Goal: Information Seeking & Learning: Check status

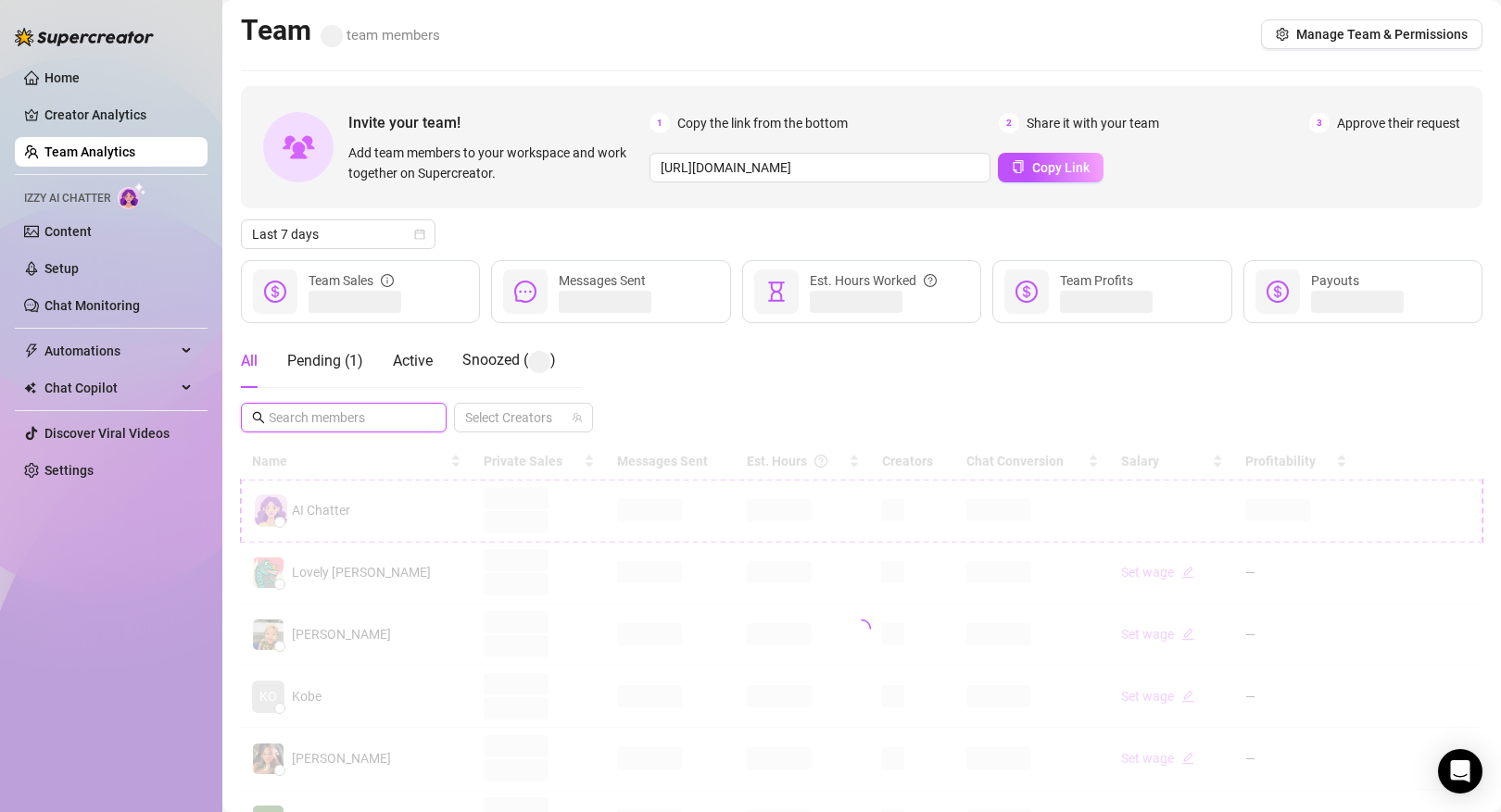
click at [358, 412] on input "text" at bounding box center [344, 417] width 152 height 21
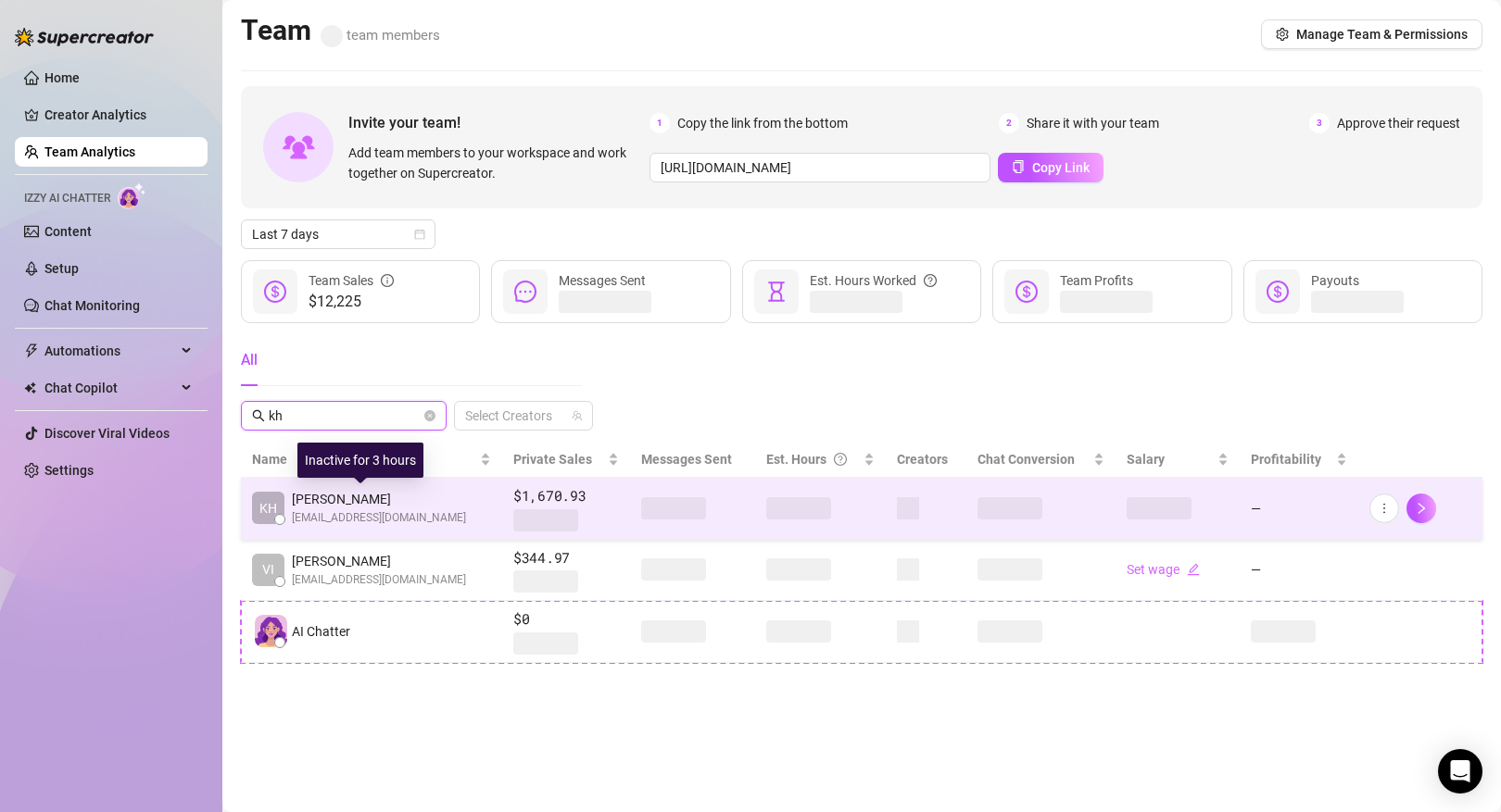
type input "kh"
click at [457, 496] on span "[PERSON_NAME]" at bounding box center [379, 499] width 174 height 21
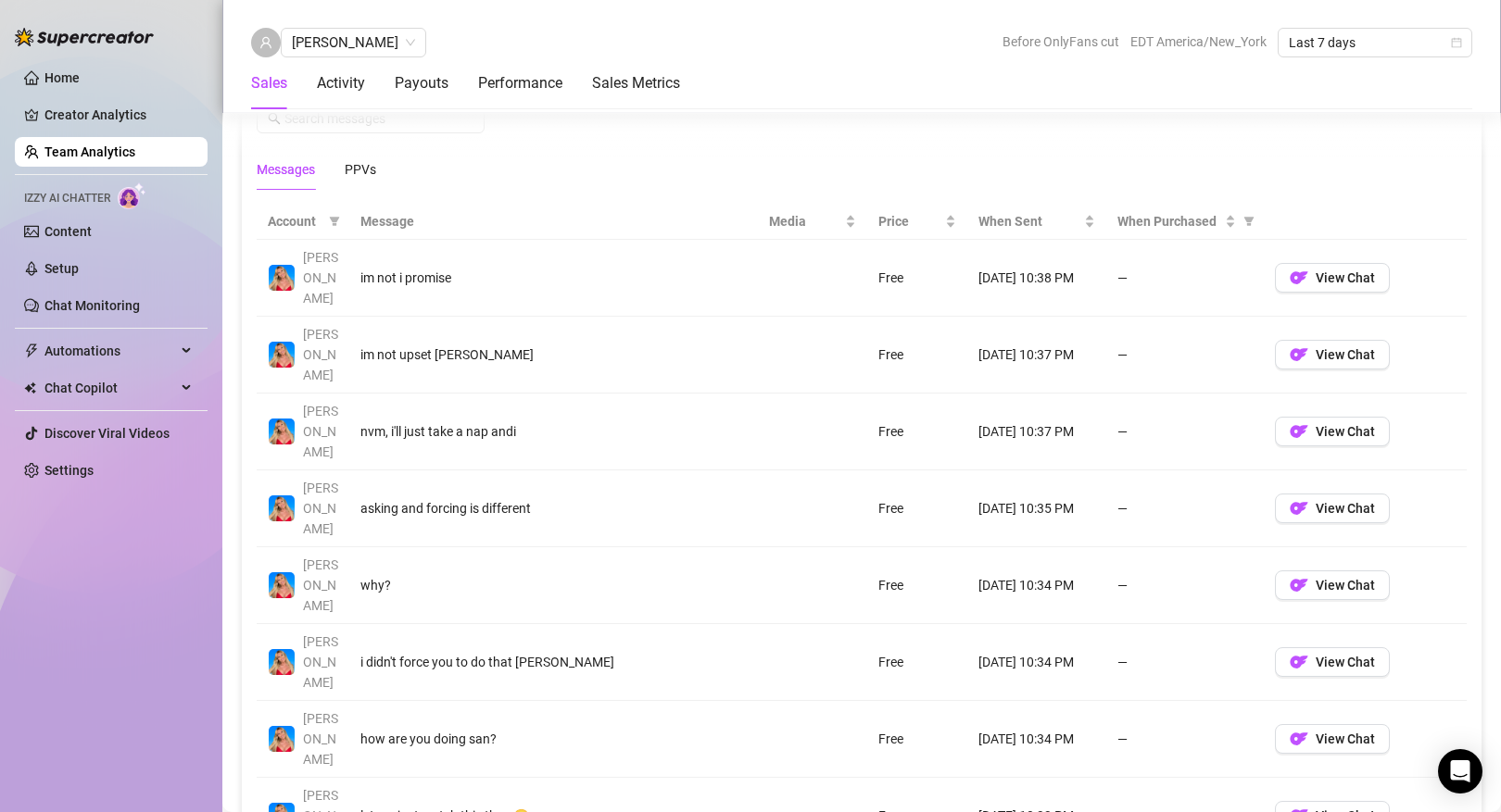
scroll to position [1294, 0]
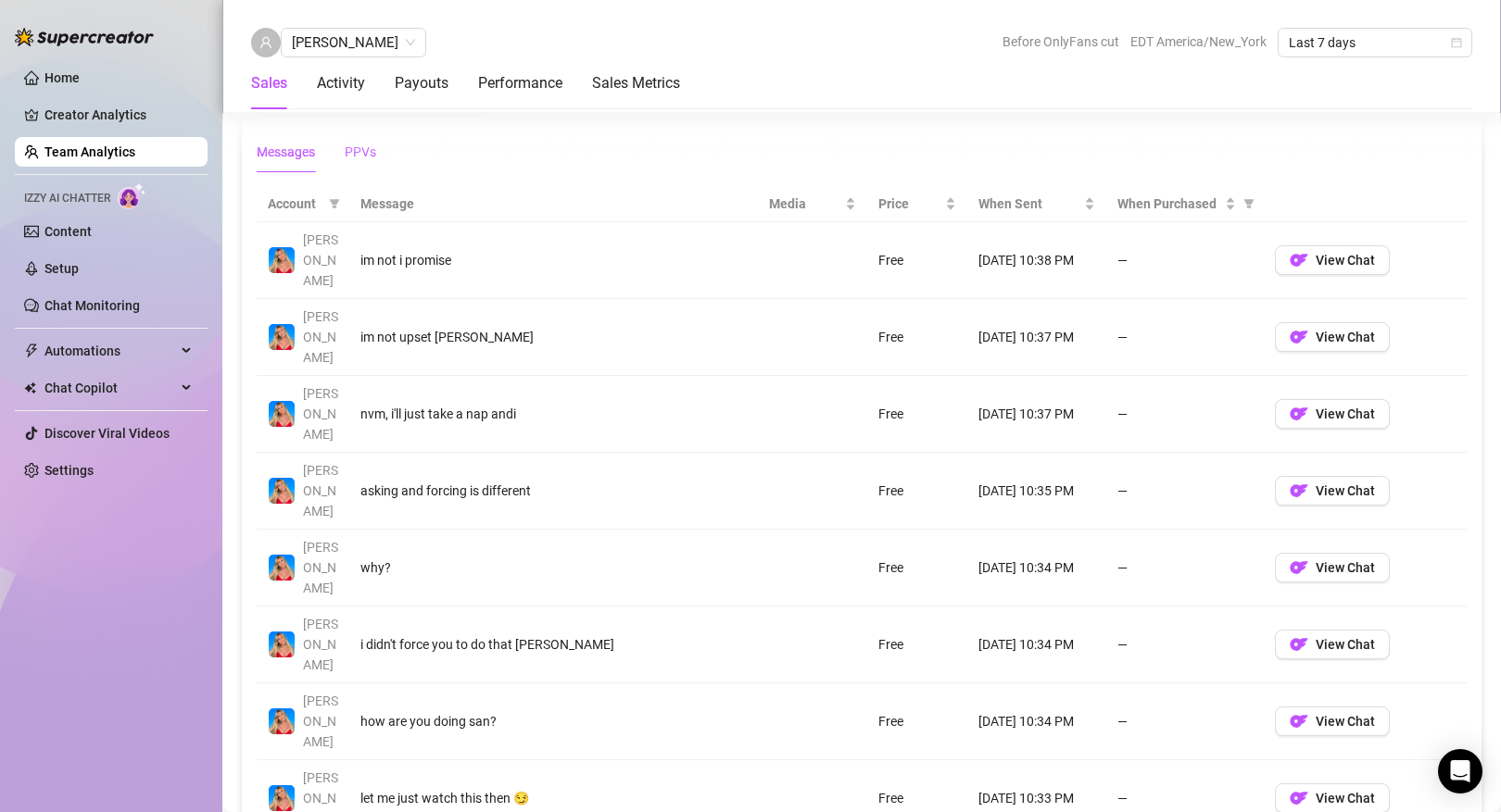
click at [372, 149] on div "PPVs" at bounding box center [361, 152] width 31 height 21
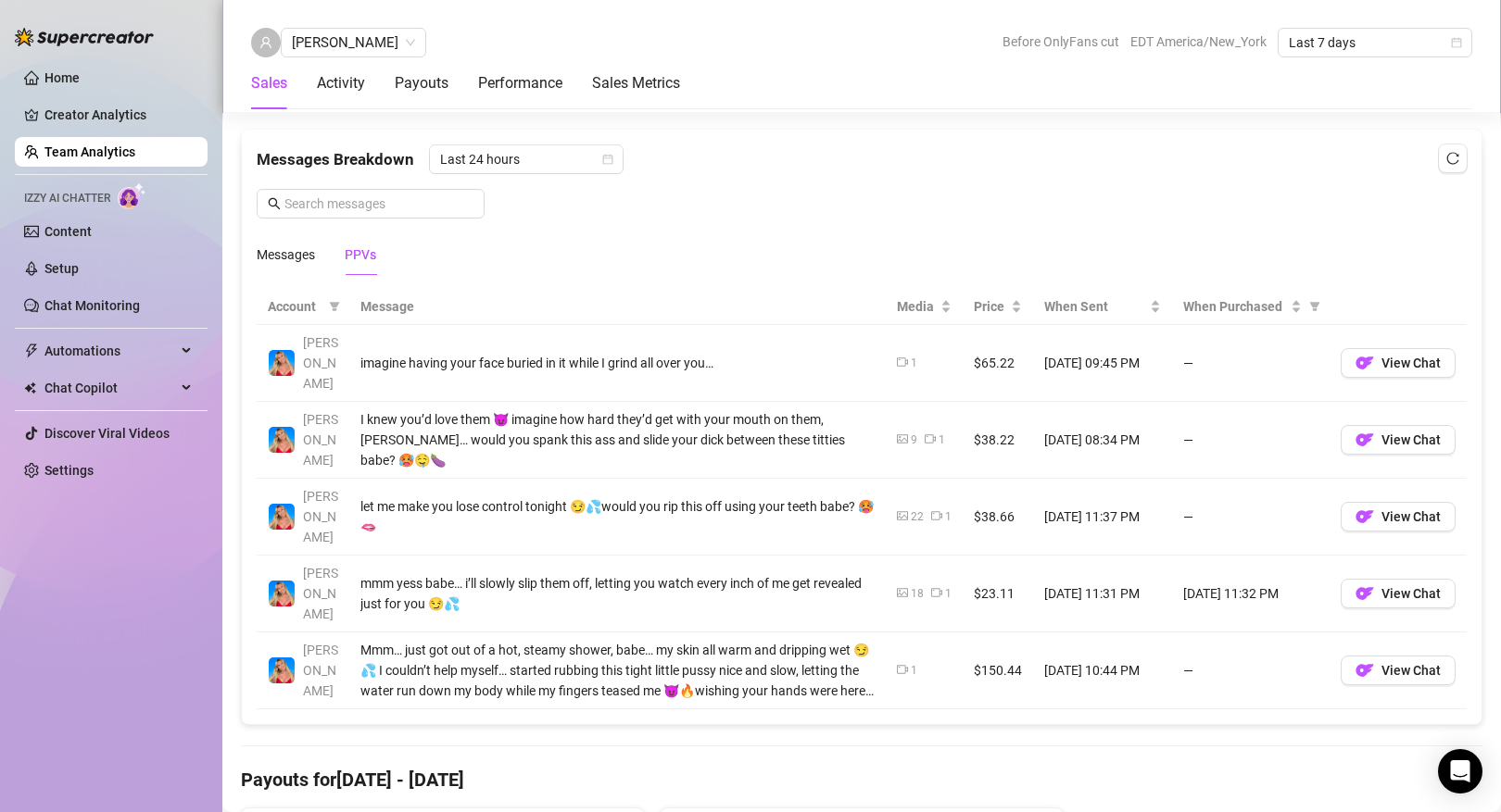
scroll to position [1170, 0]
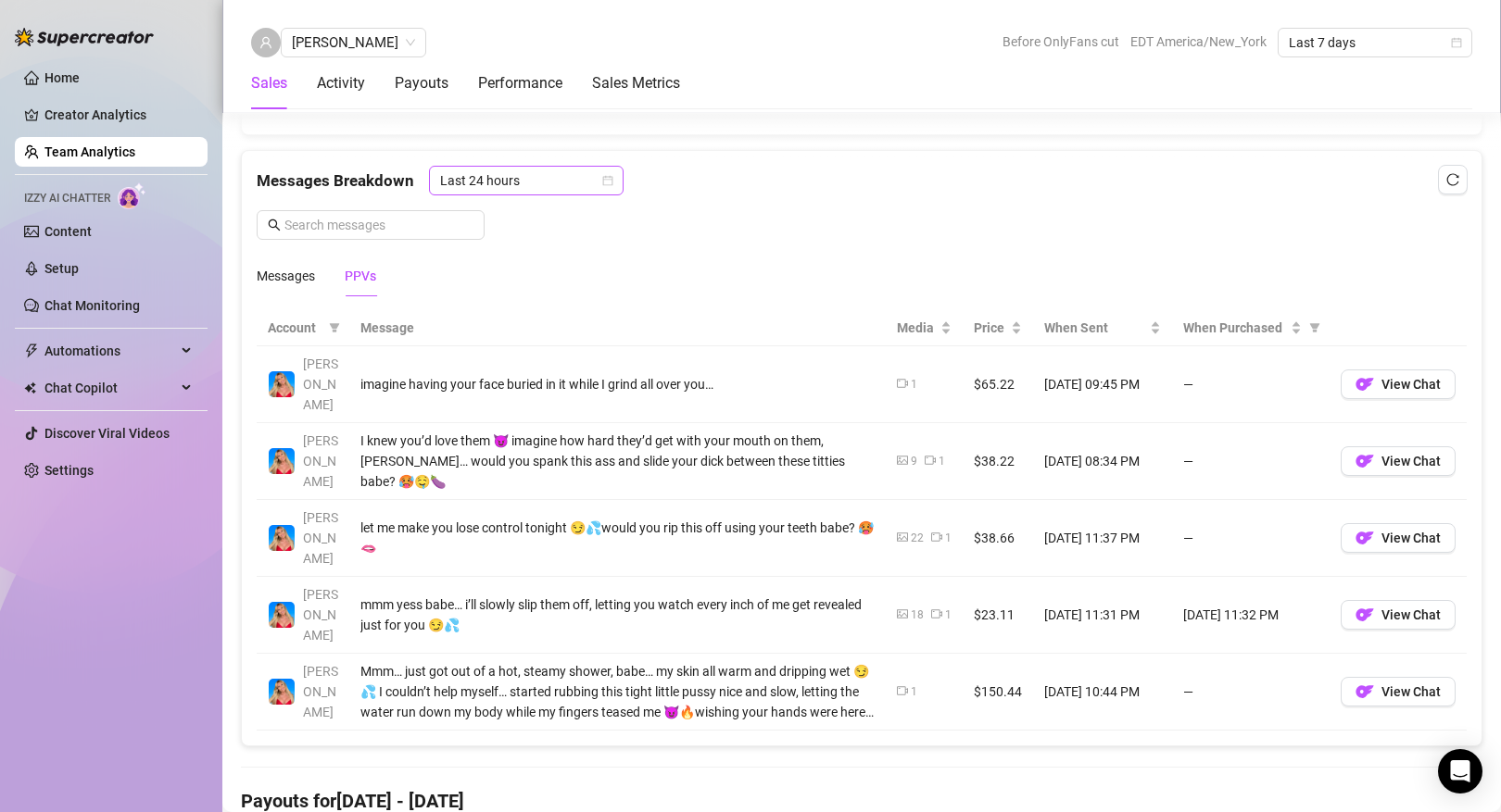
click at [571, 184] on span "Last 24 hours" at bounding box center [526, 180] width 172 height 27
click at [533, 250] on div "Last Week" at bounding box center [524, 247] width 165 height 21
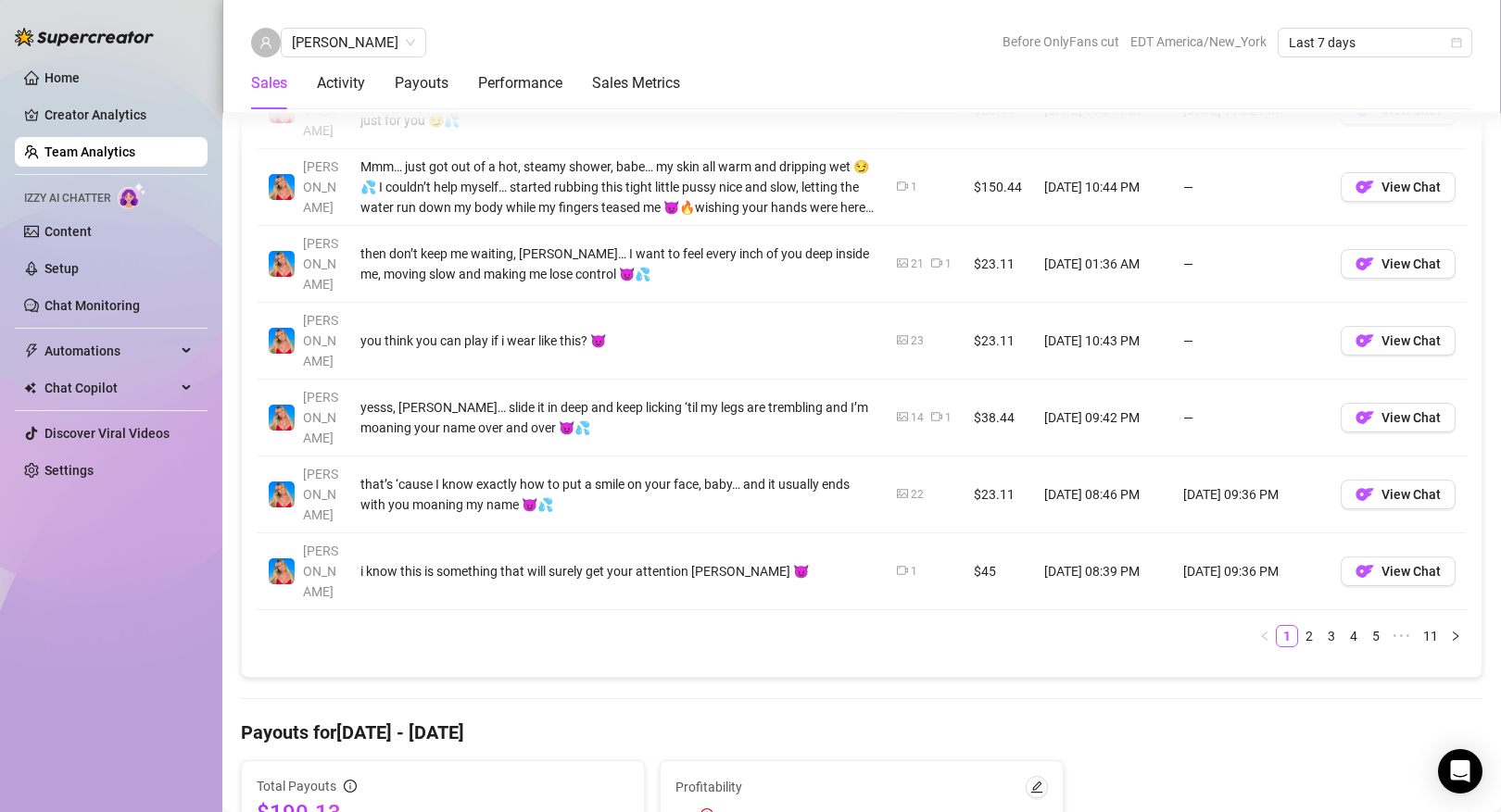
scroll to position [1676, 0]
click at [1318, 625] on link "2" at bounding box center [1309, 635] width 21 height 21
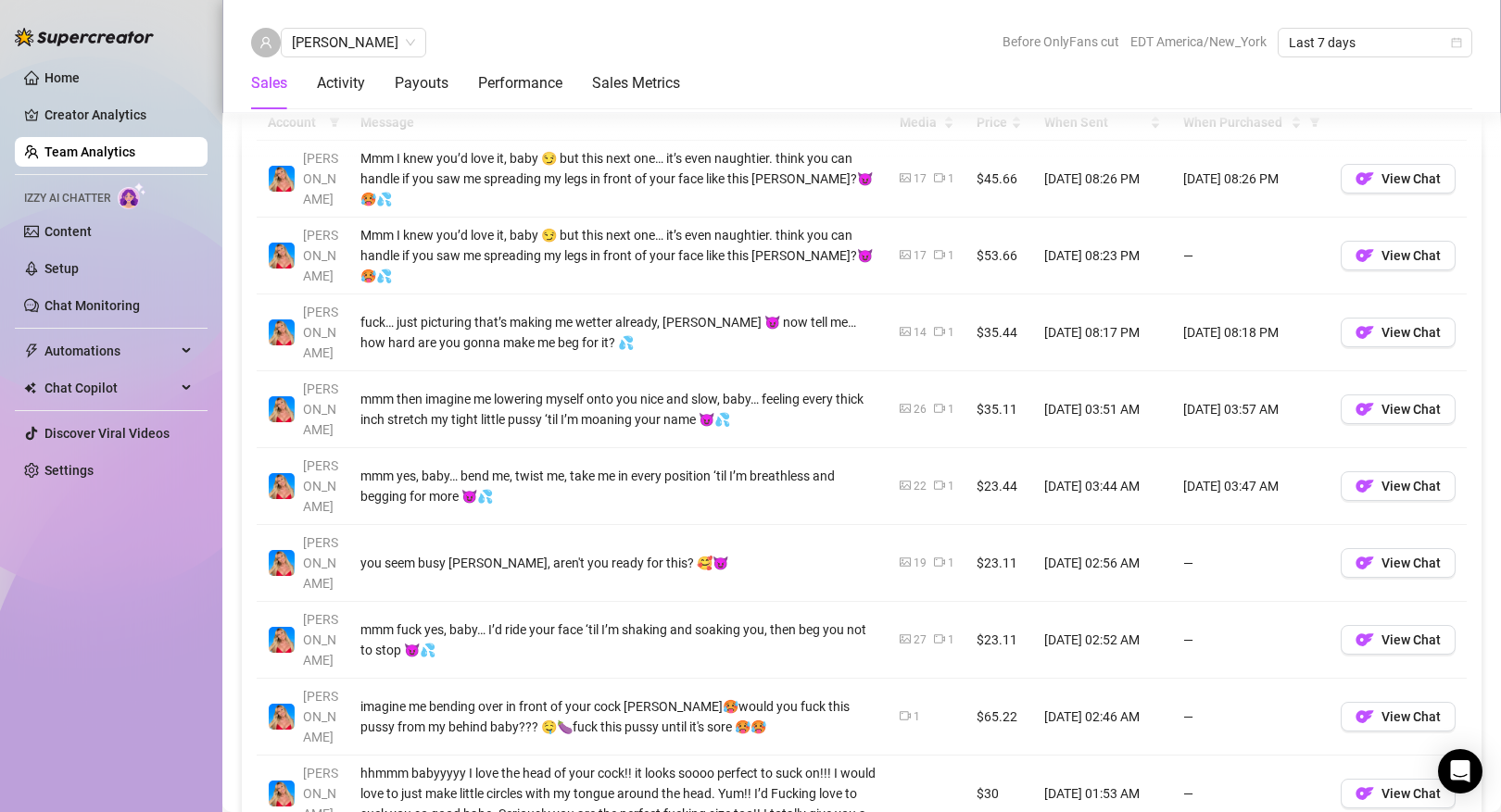
scroll to position [1378, 0]
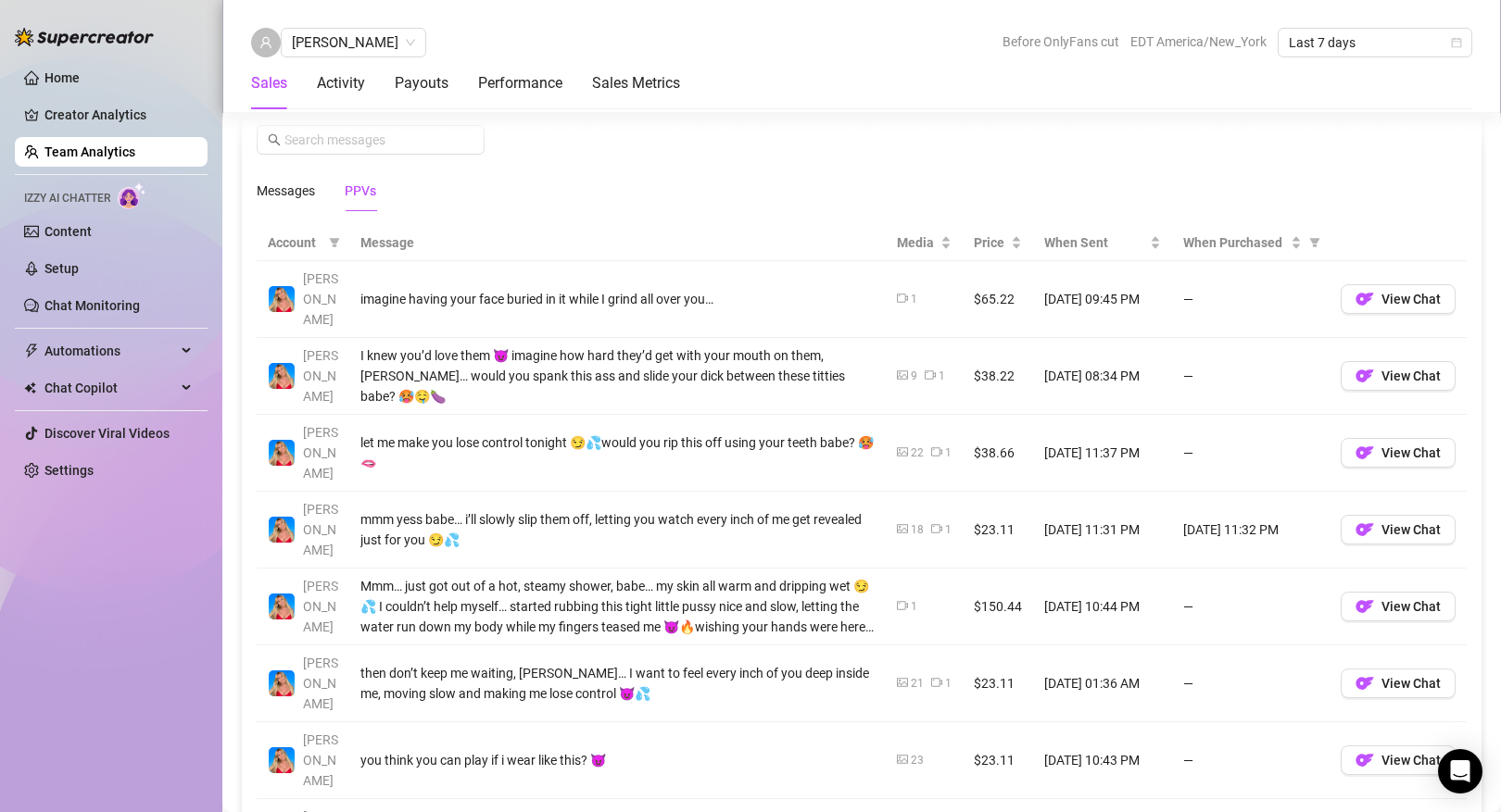
scroll to position [1249, 0]
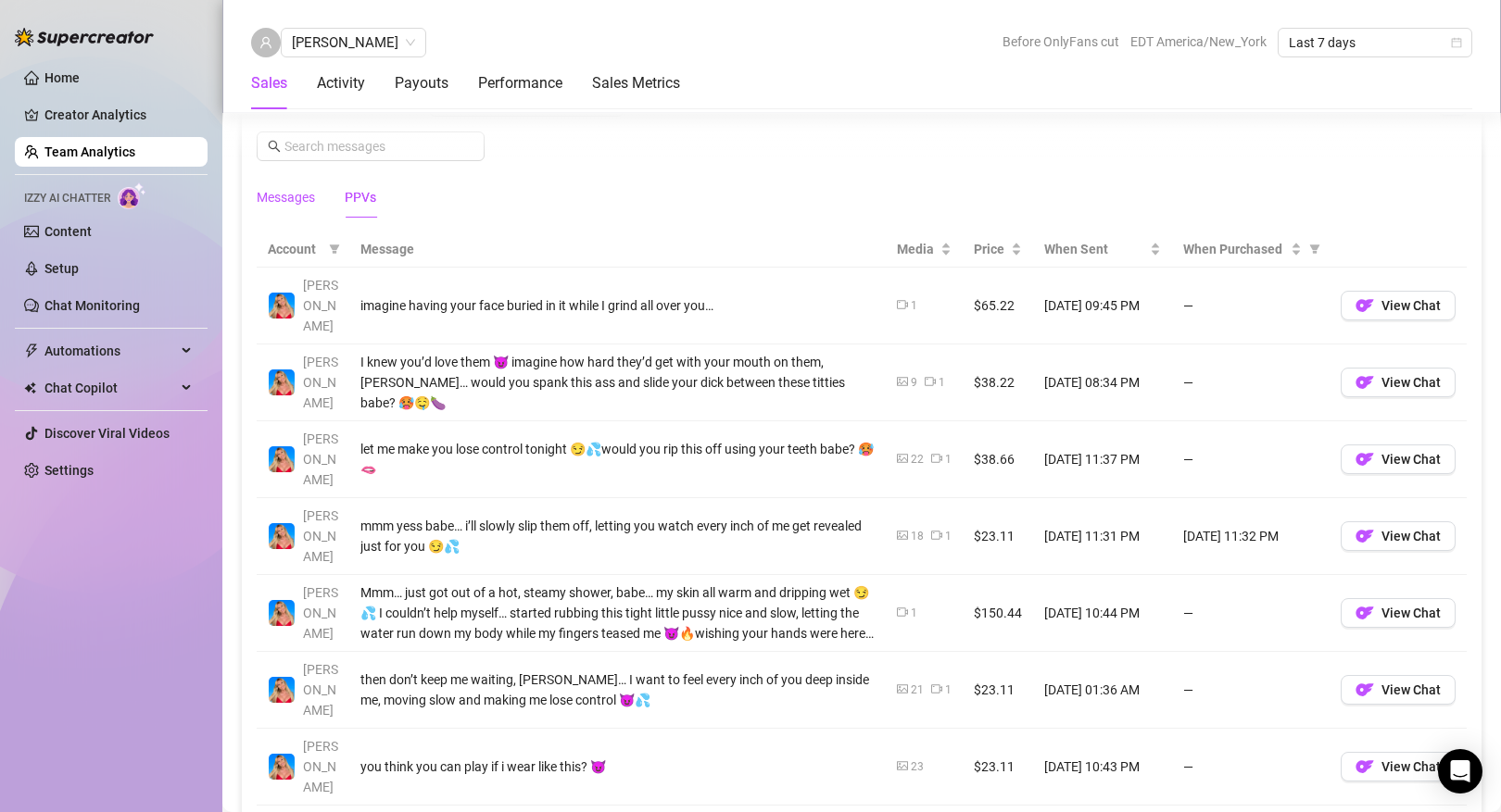
click at [289, 202] on div "Messages" at bounding box center [286, 197] width 59 height 21
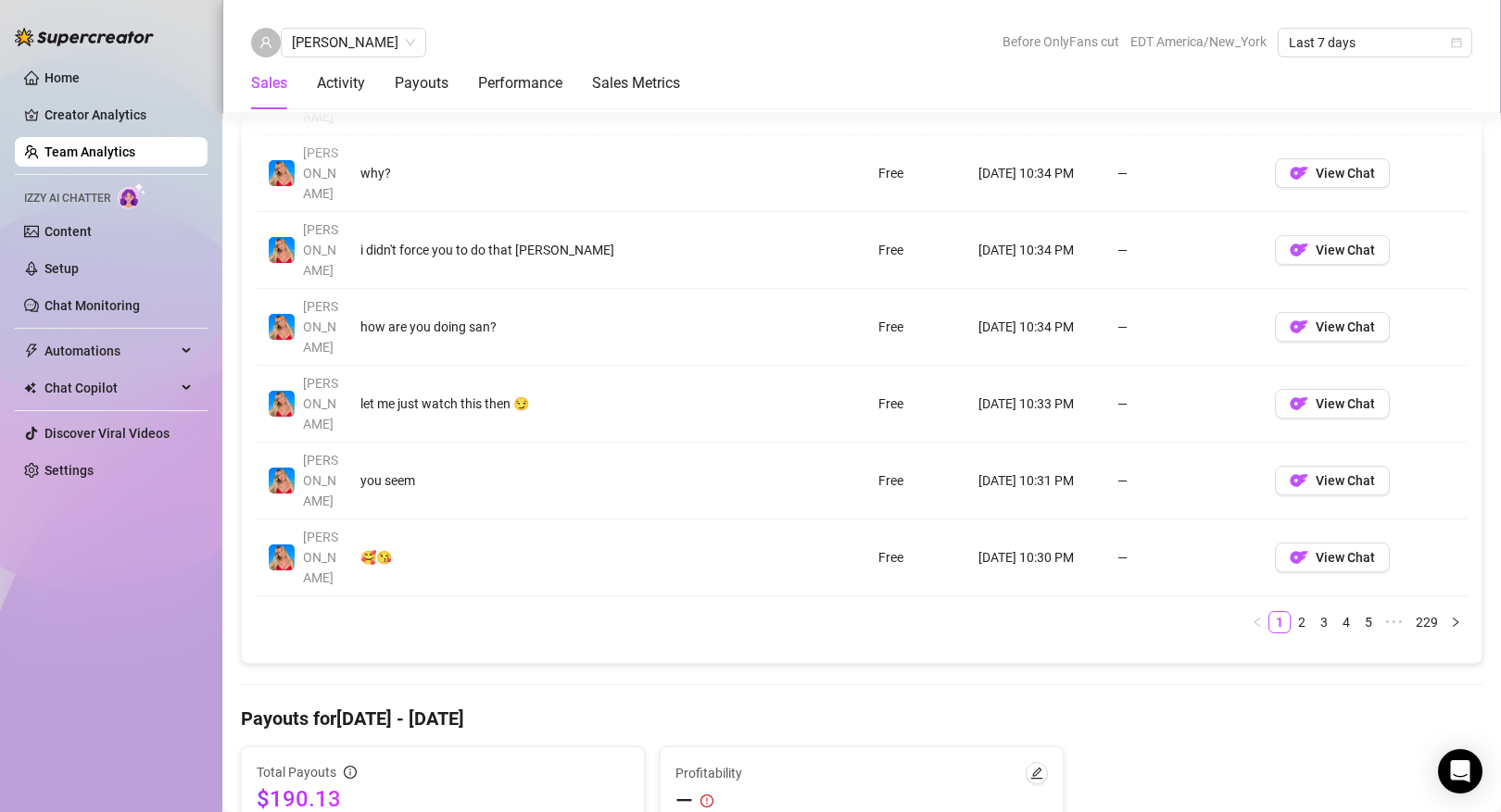
scroll to position [1735, 0]
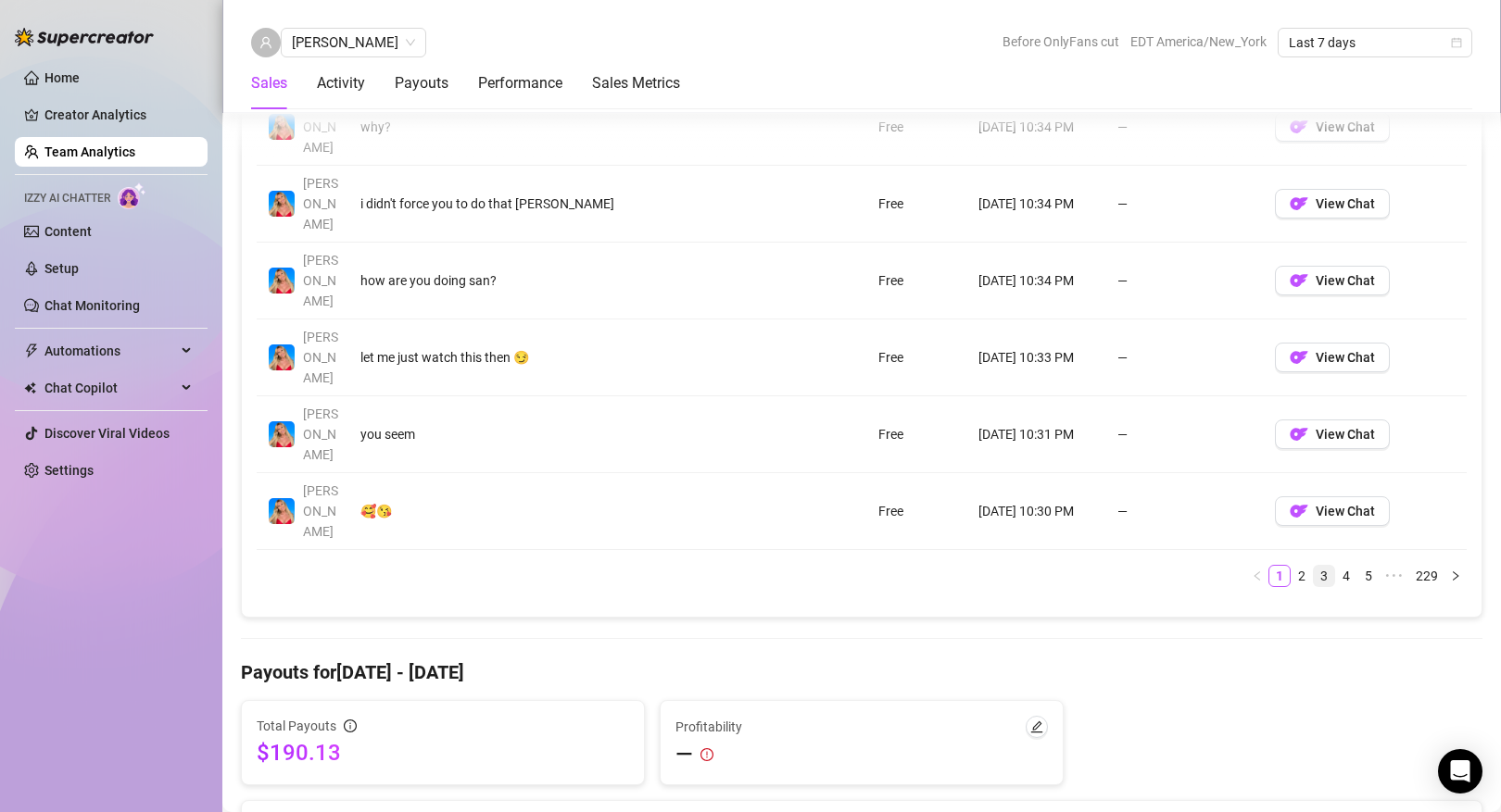
click at [1324, 566] on link "3" at bounding box center [1324, 576] width 21 height 21
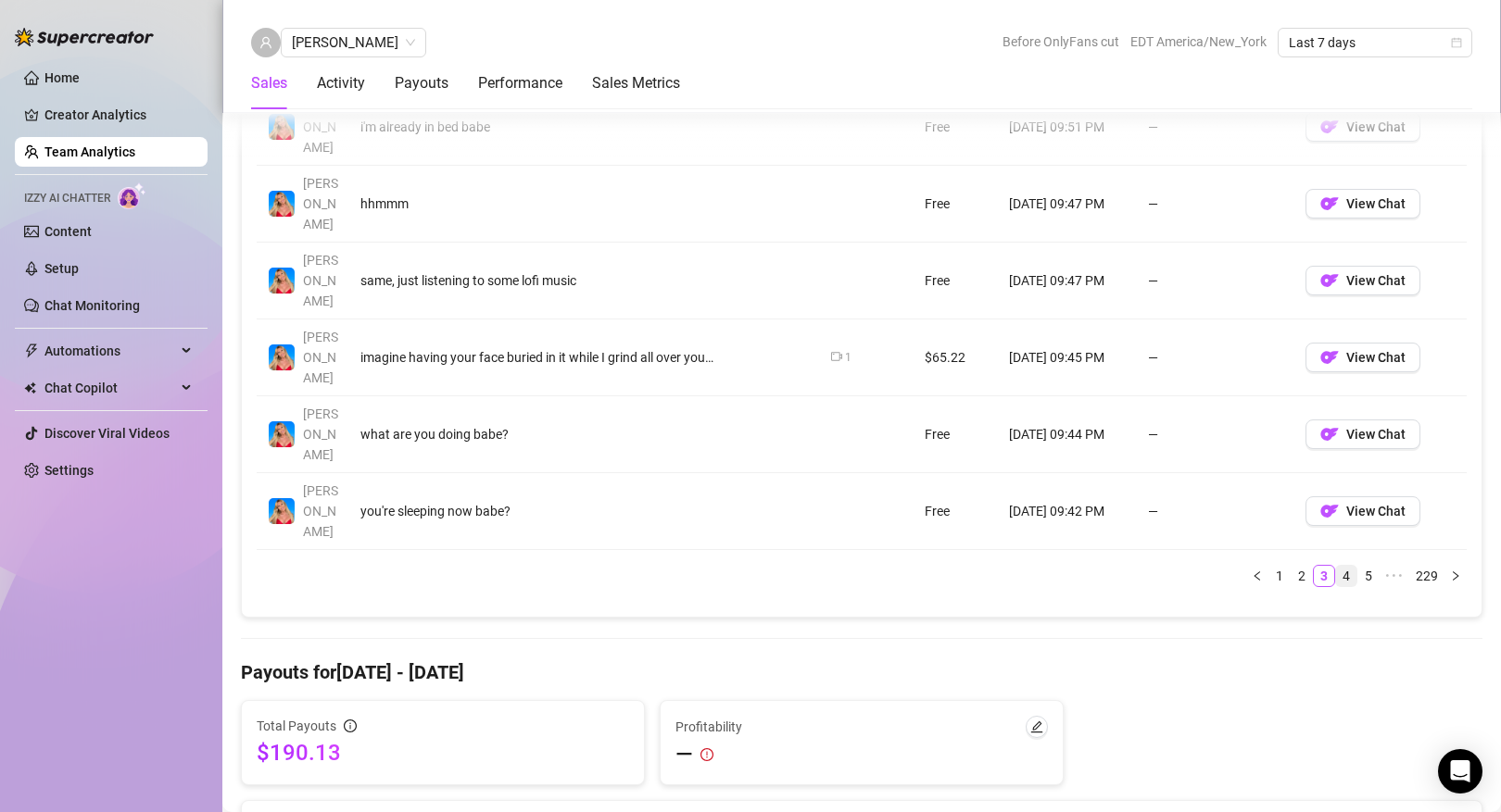
click at [1341, 566] on link "4" at bounding box center [1346, 576] width 21 height 21
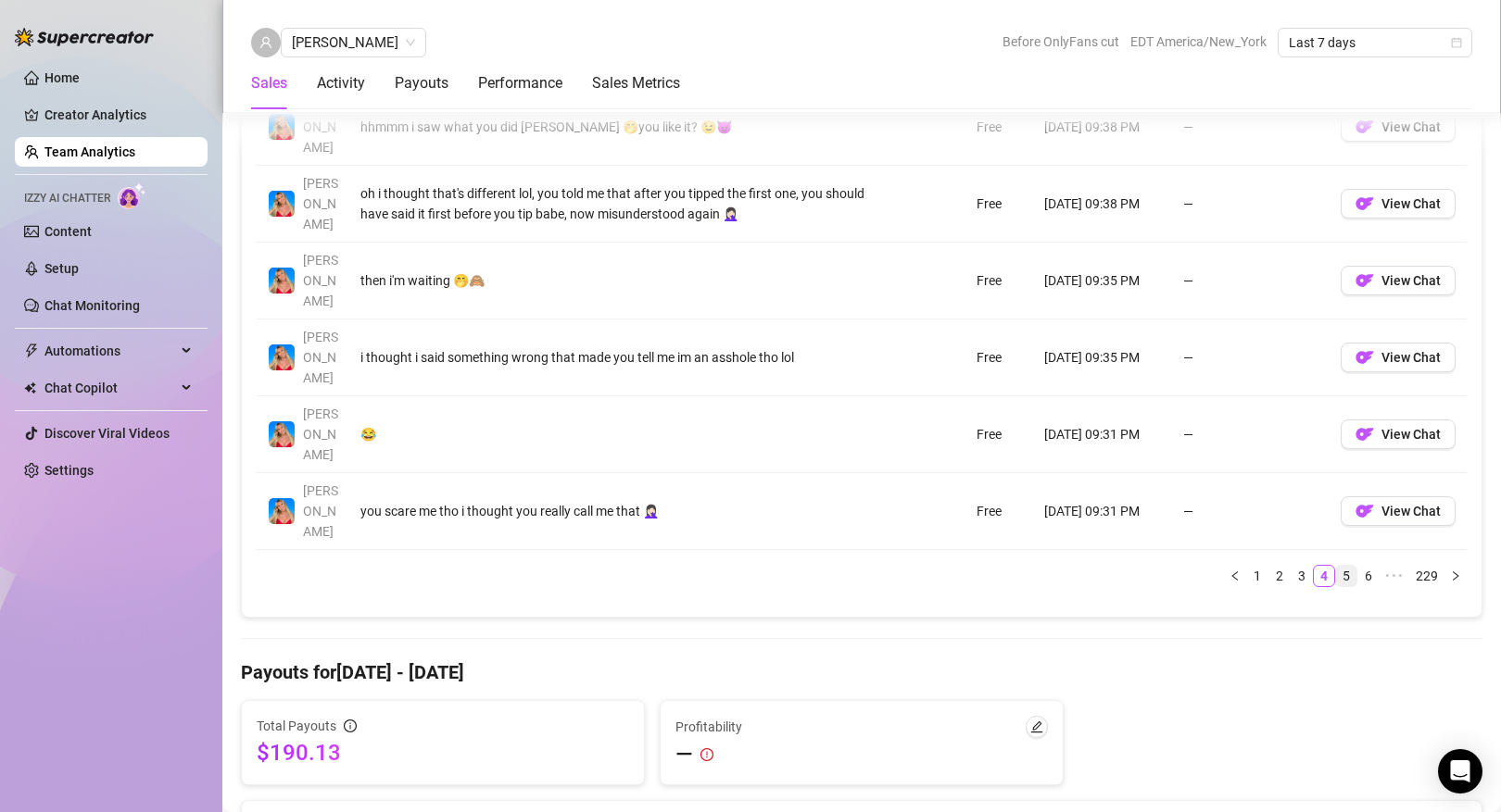
click at [1350, 566] on link "5" at bounding box center [1346, 576] width 21 height 21
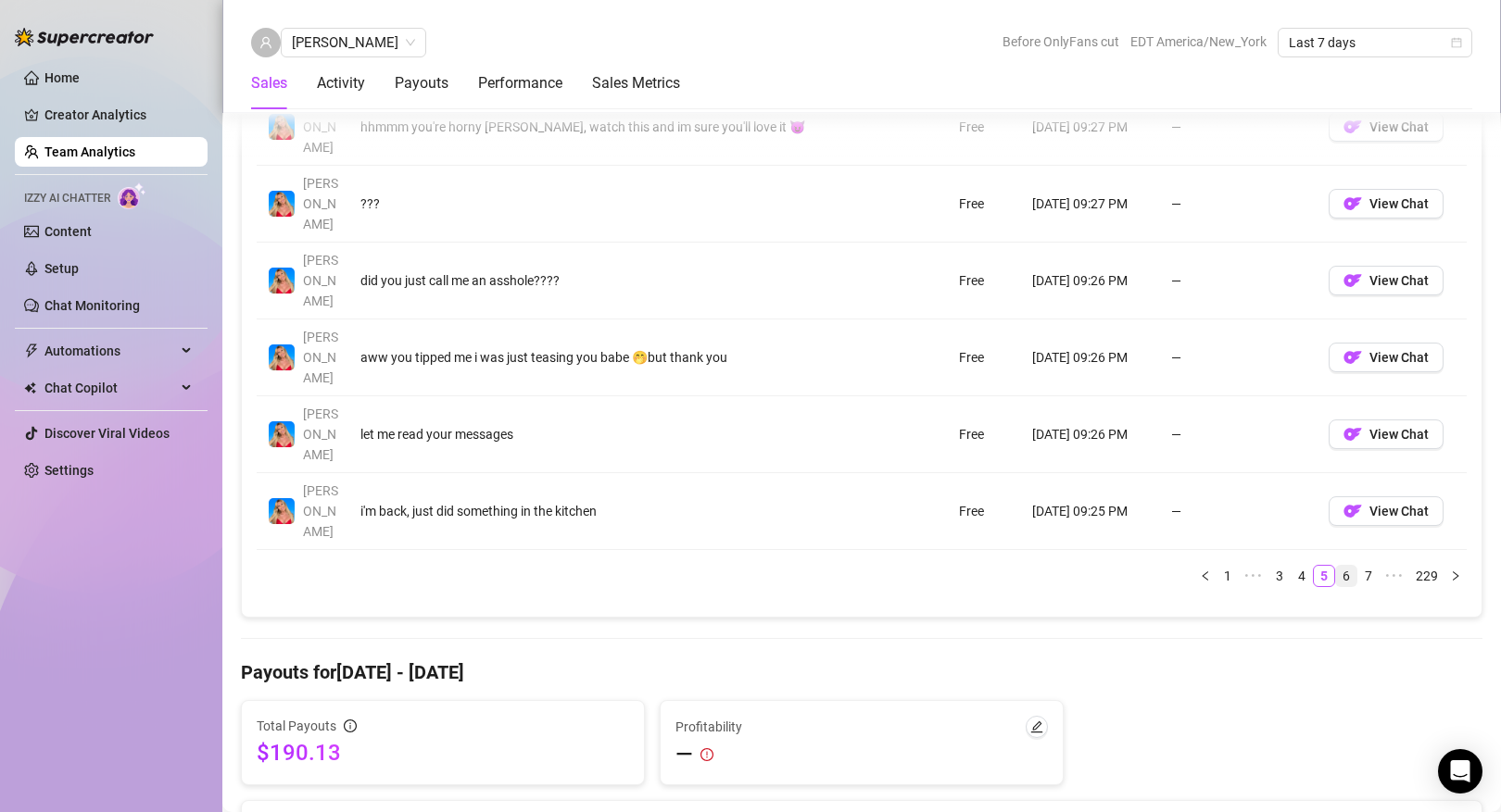
click at [1350, 566] on link "6" at bounding box center [1346, 576] width 21 height 21
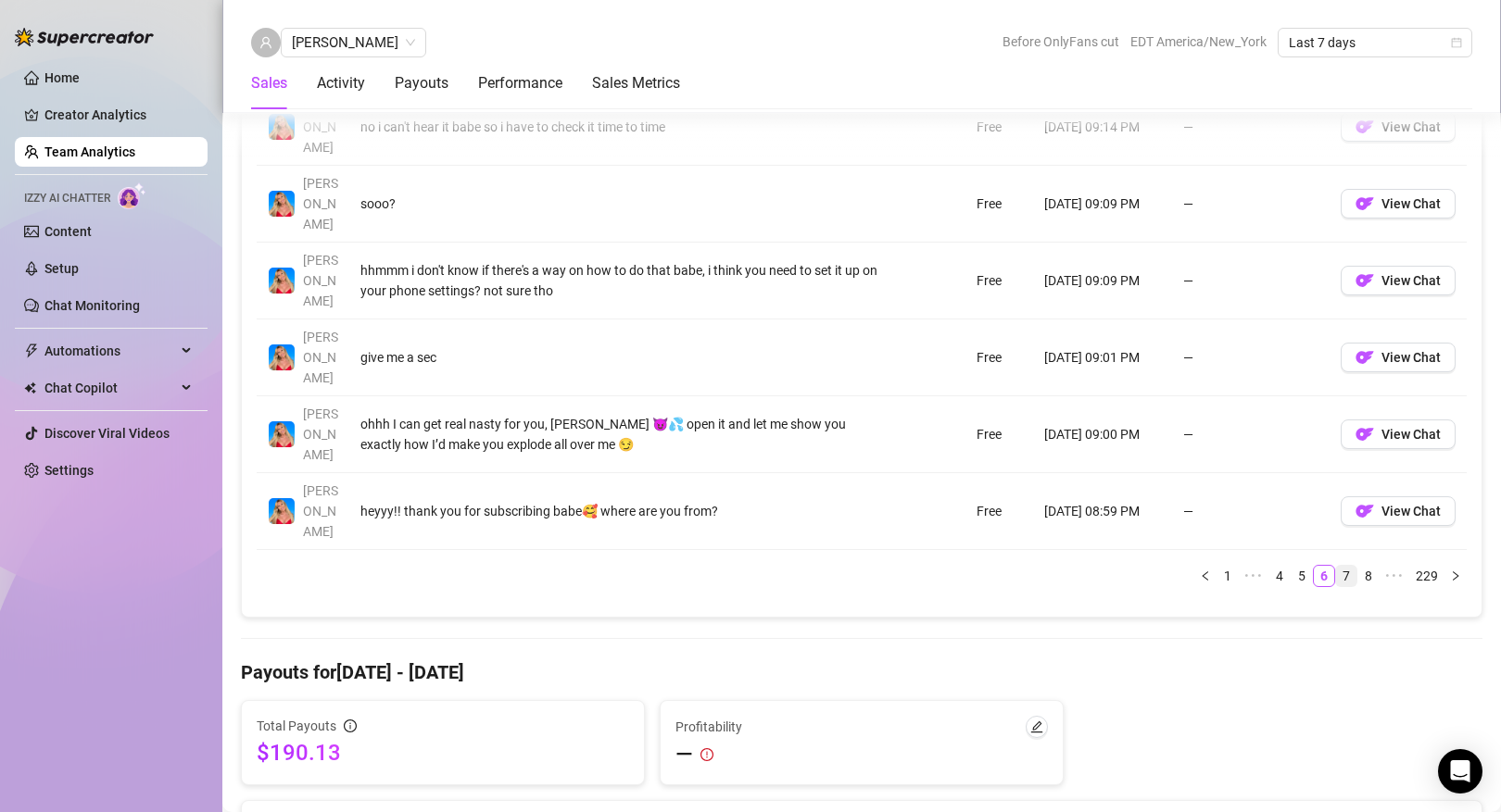
click at [1350, 566] on link "7" at bounding box center [1346, 576] width 21 height 21
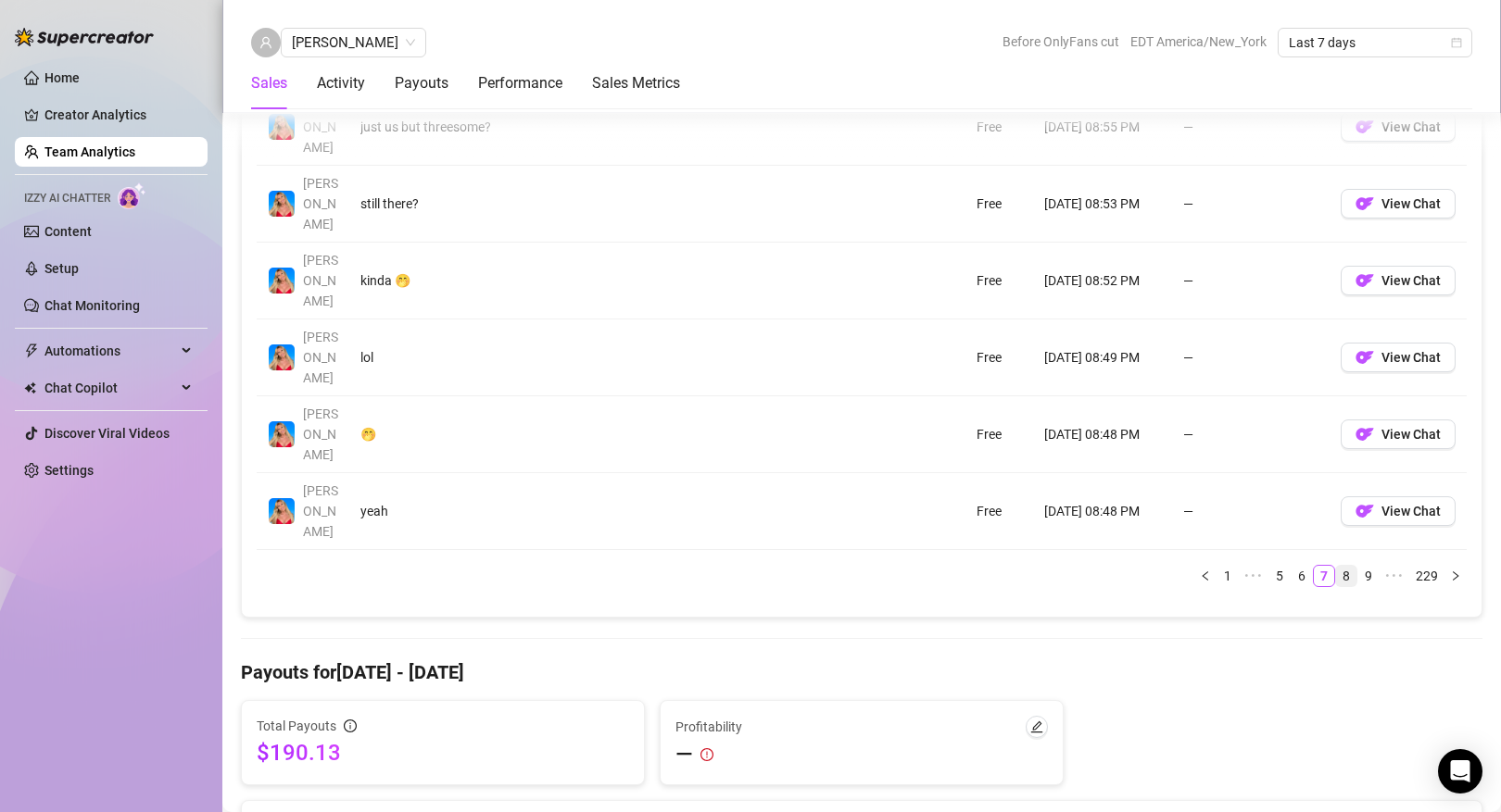
click at [1351, 566] on link "8" at bounding box center [1346, 576] width 21 height 21
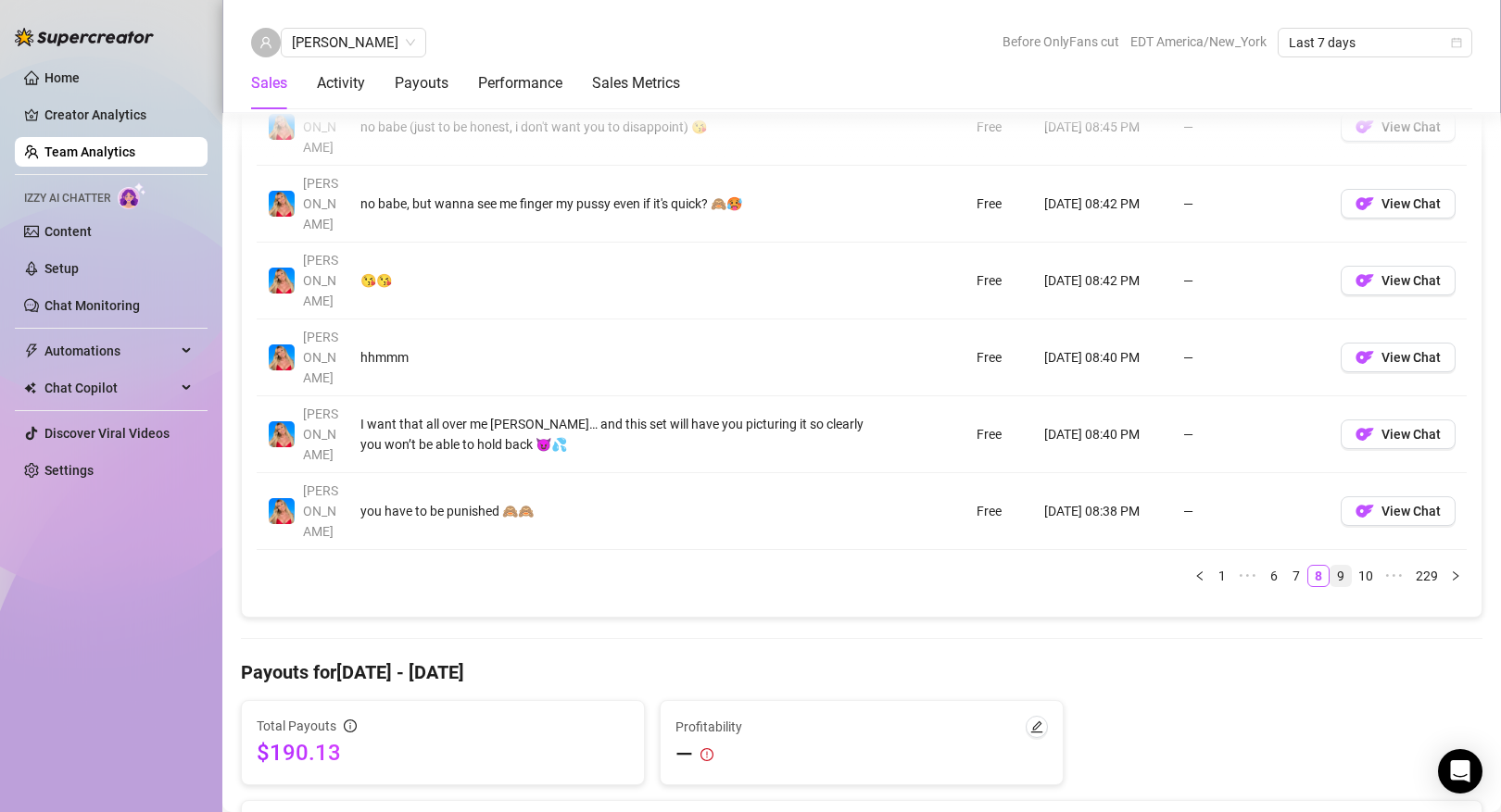
click at [1346, 566] on link "9" at bounding box center [1340, 576] width 21 height 21
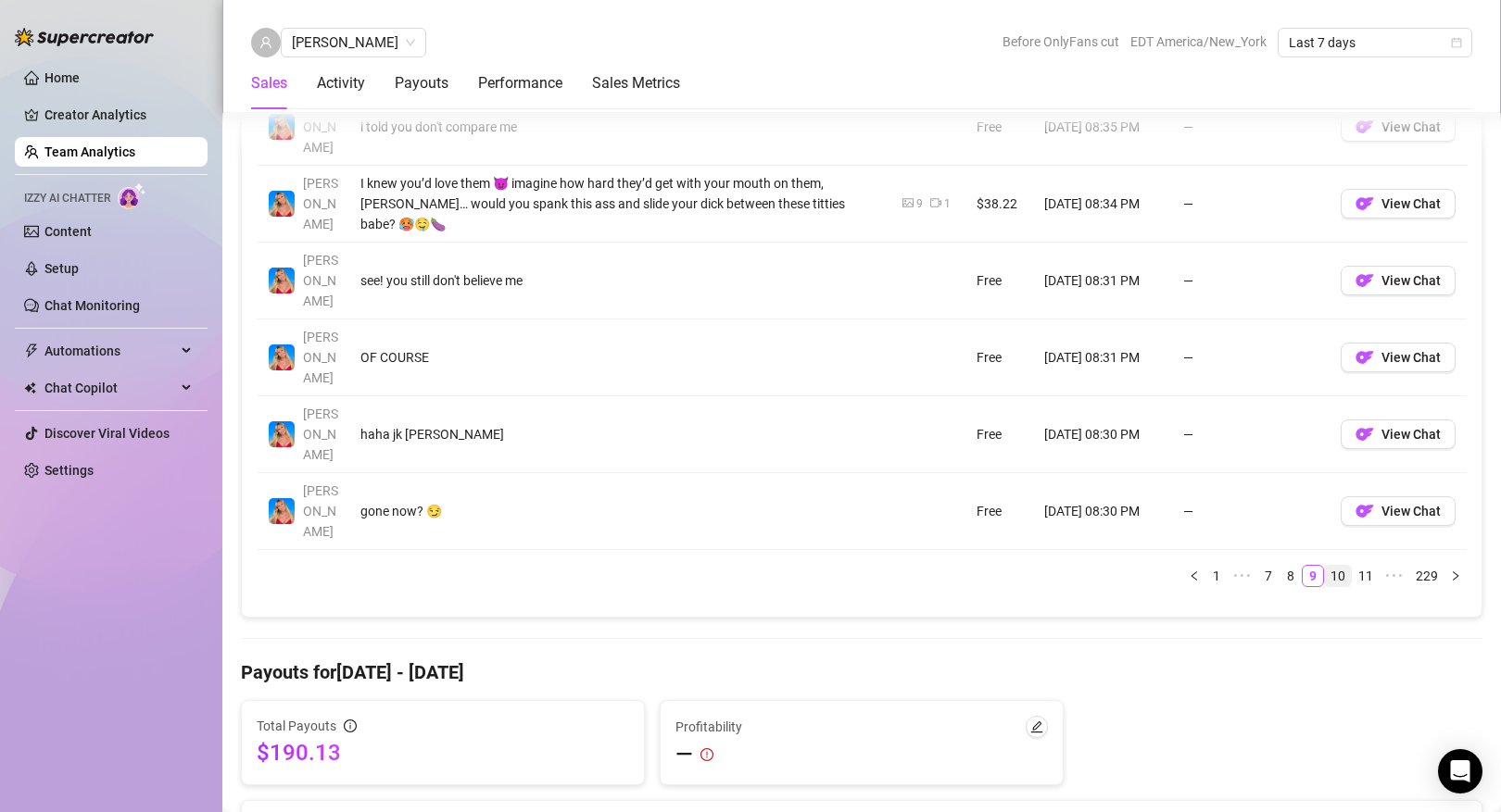
click at [1344, 566] on link "10" at bounding box center [1337, 576] width 25 height 21
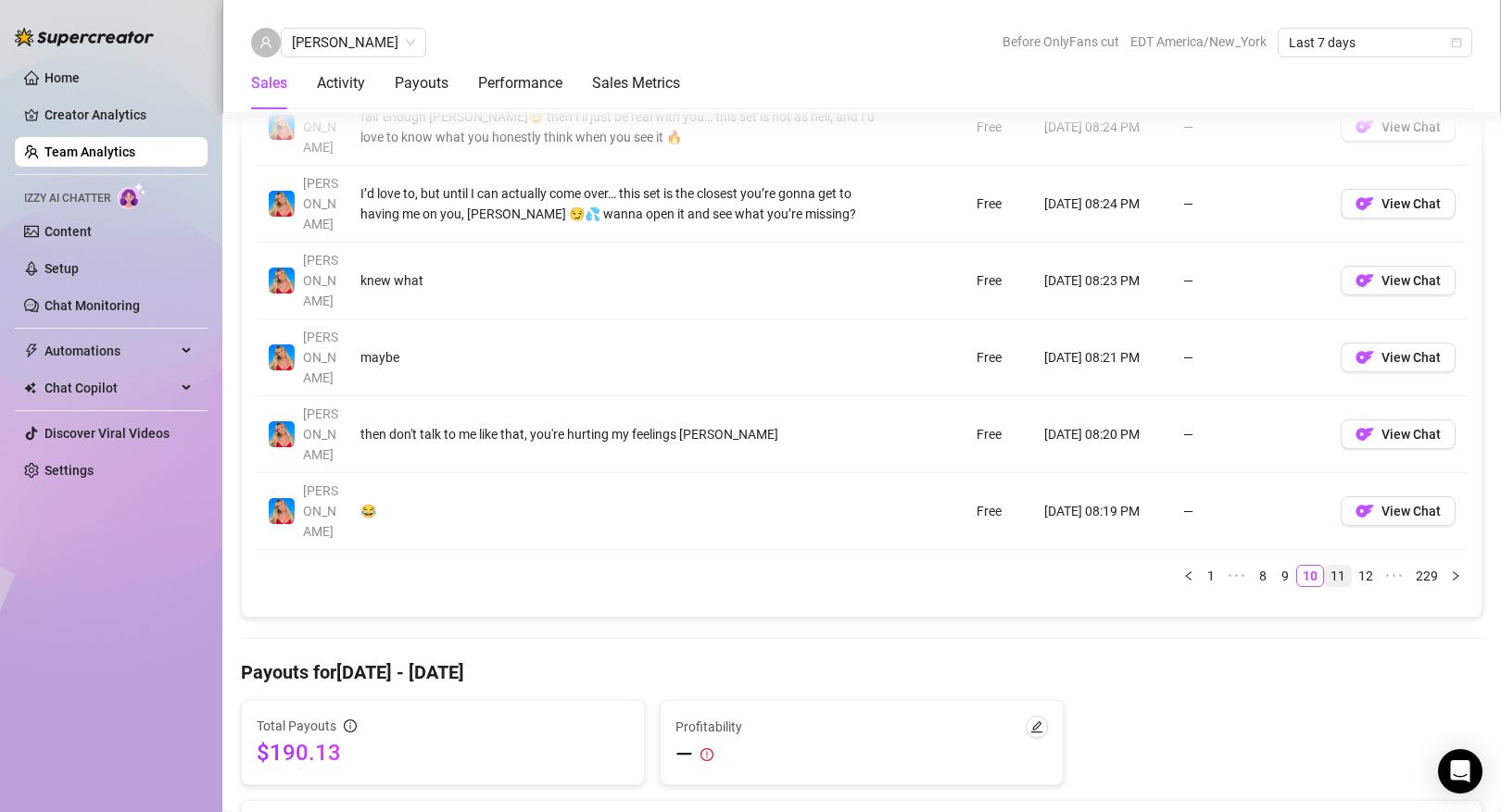
click at [1340, 566] on link "11" at bounding box center [1337, 576] width 25 height 21
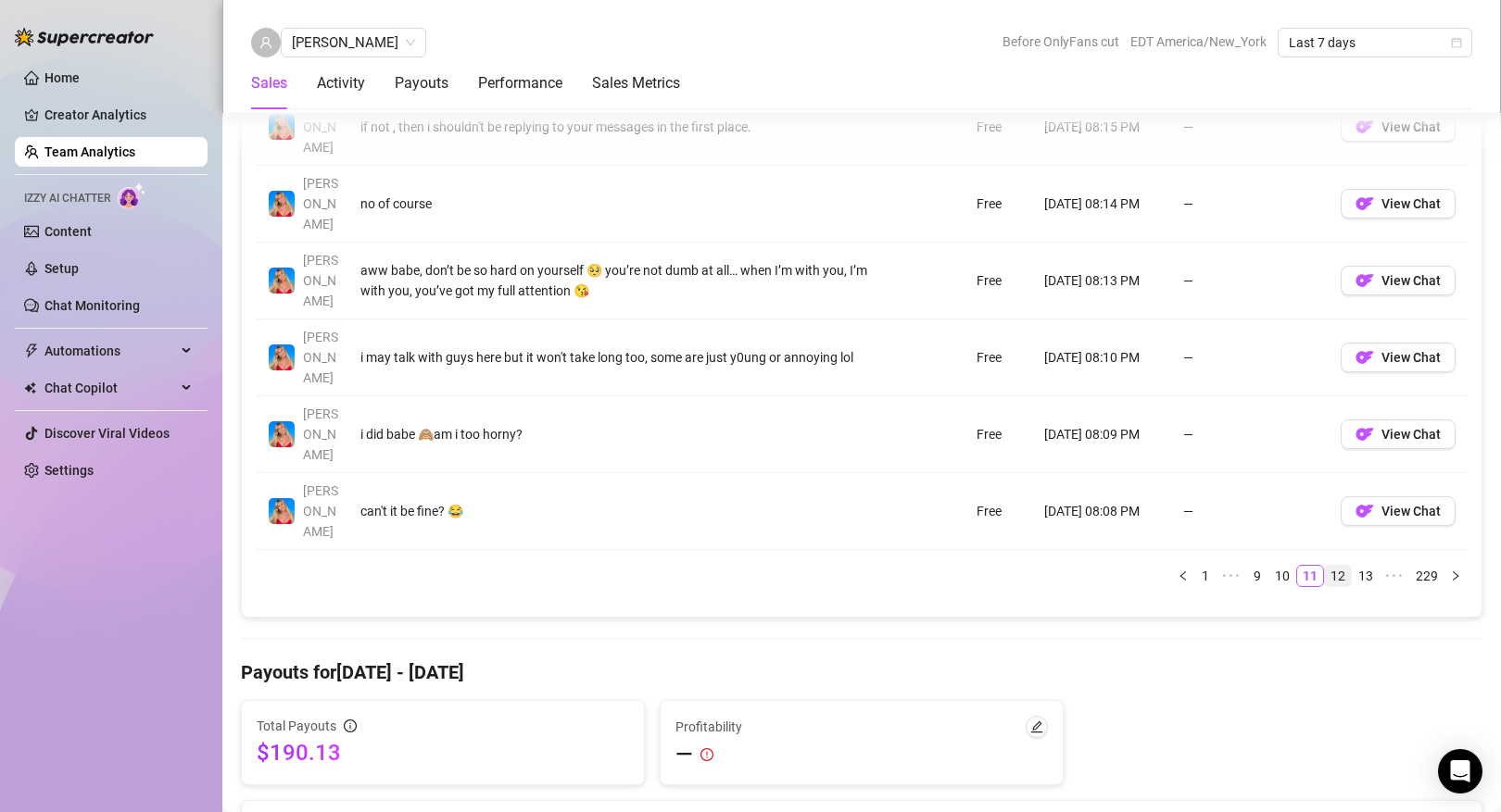
click at [1341, 566] on link "12" at bounding box center [1337, 576] width 25 height 21
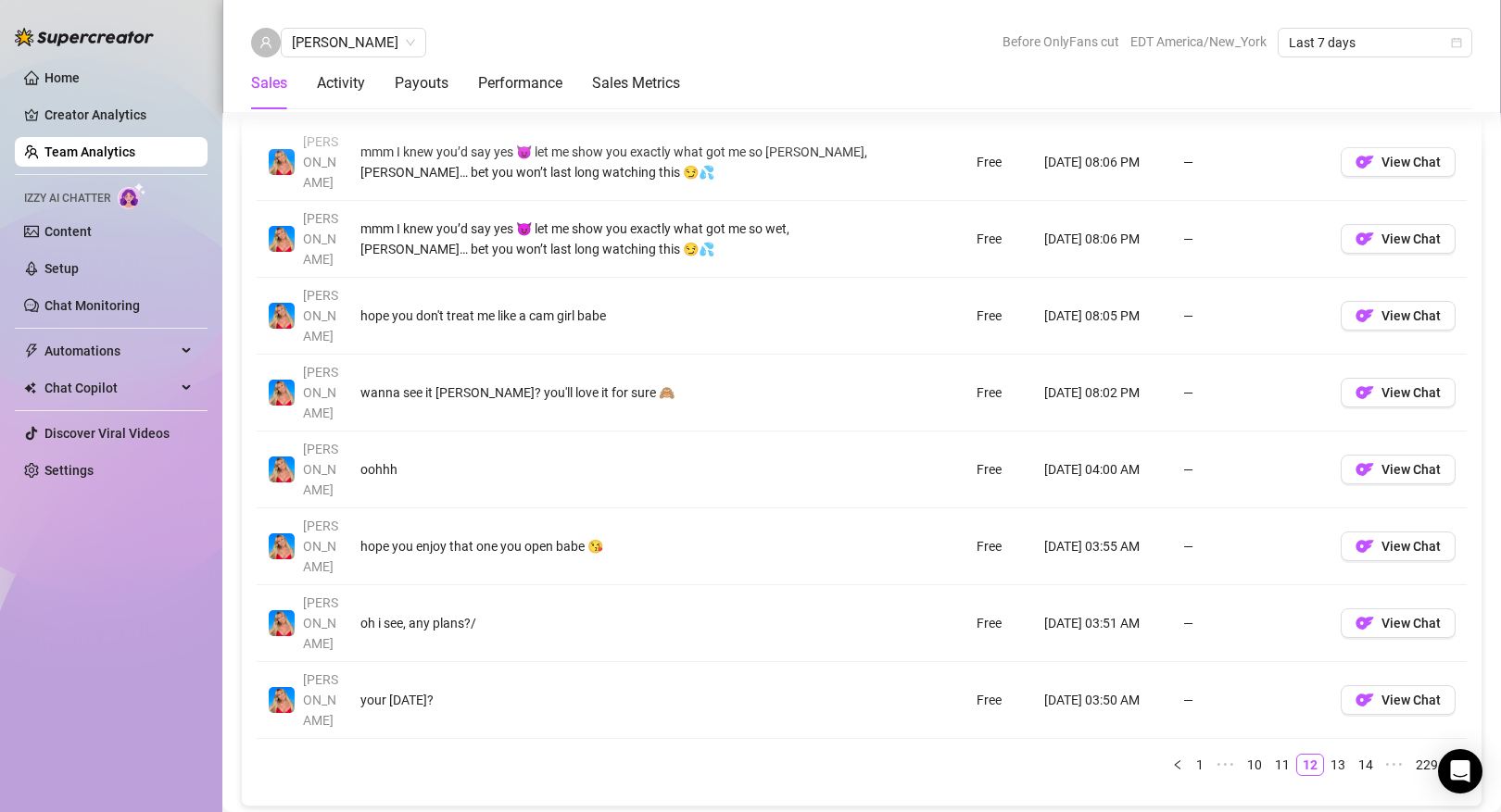
scroll to position [1547, 0]
click at [1335, 754] on link "13" at bounding box center [1337, 764] width 25 height 21
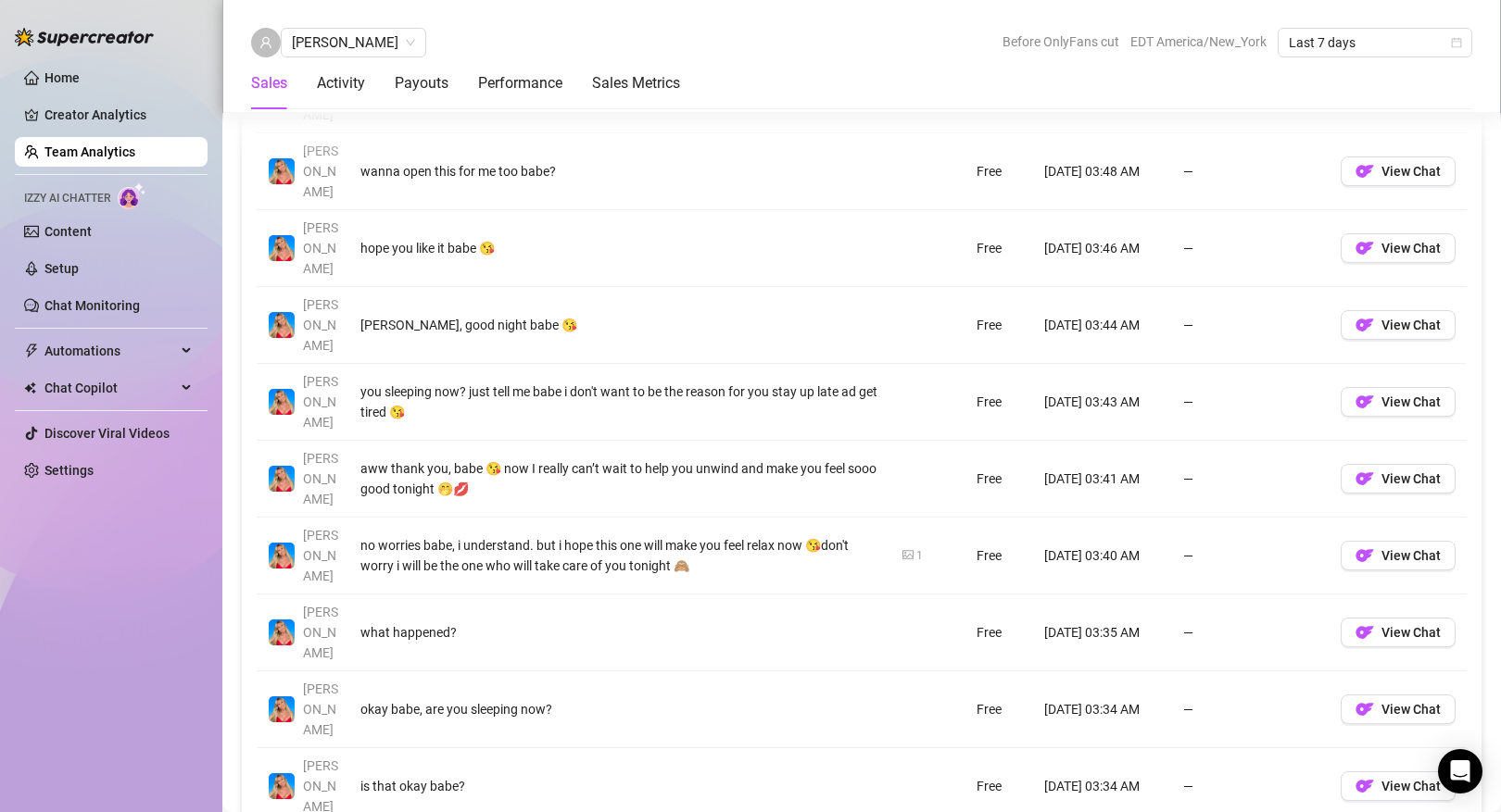
scroll to position [1472, 0]
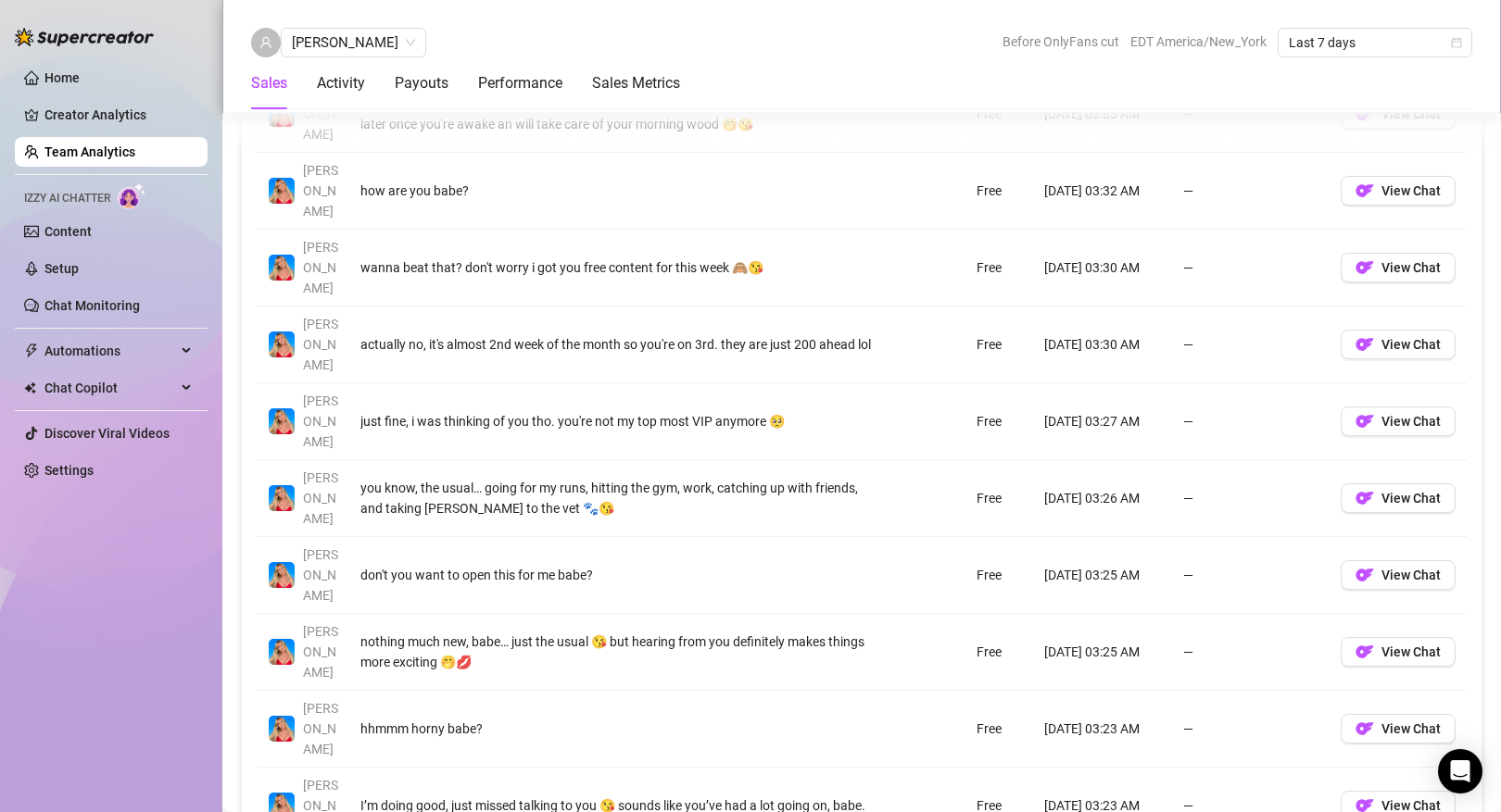
scroll to position [1449, 0]
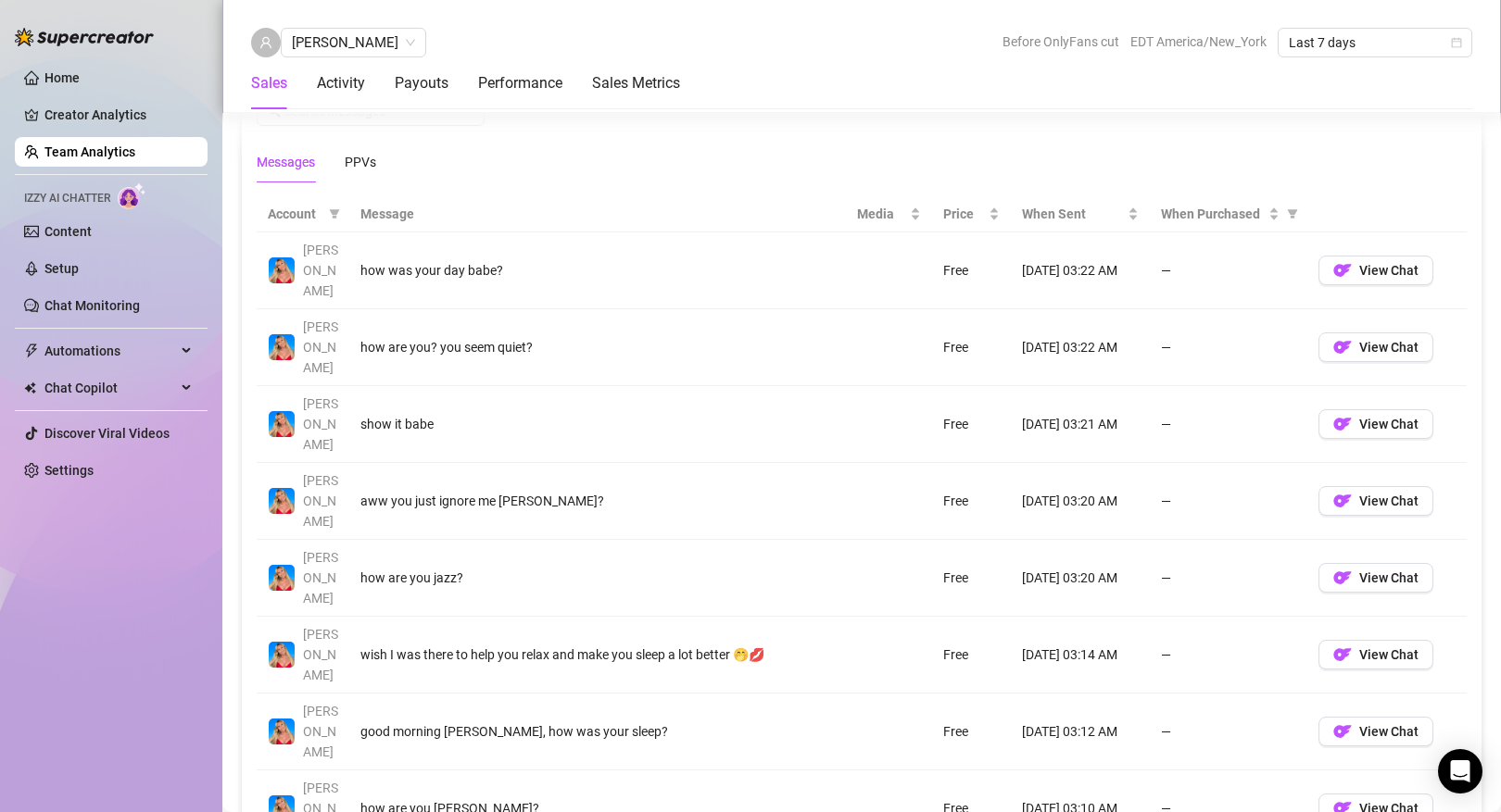
scroll to position [1216, 0]
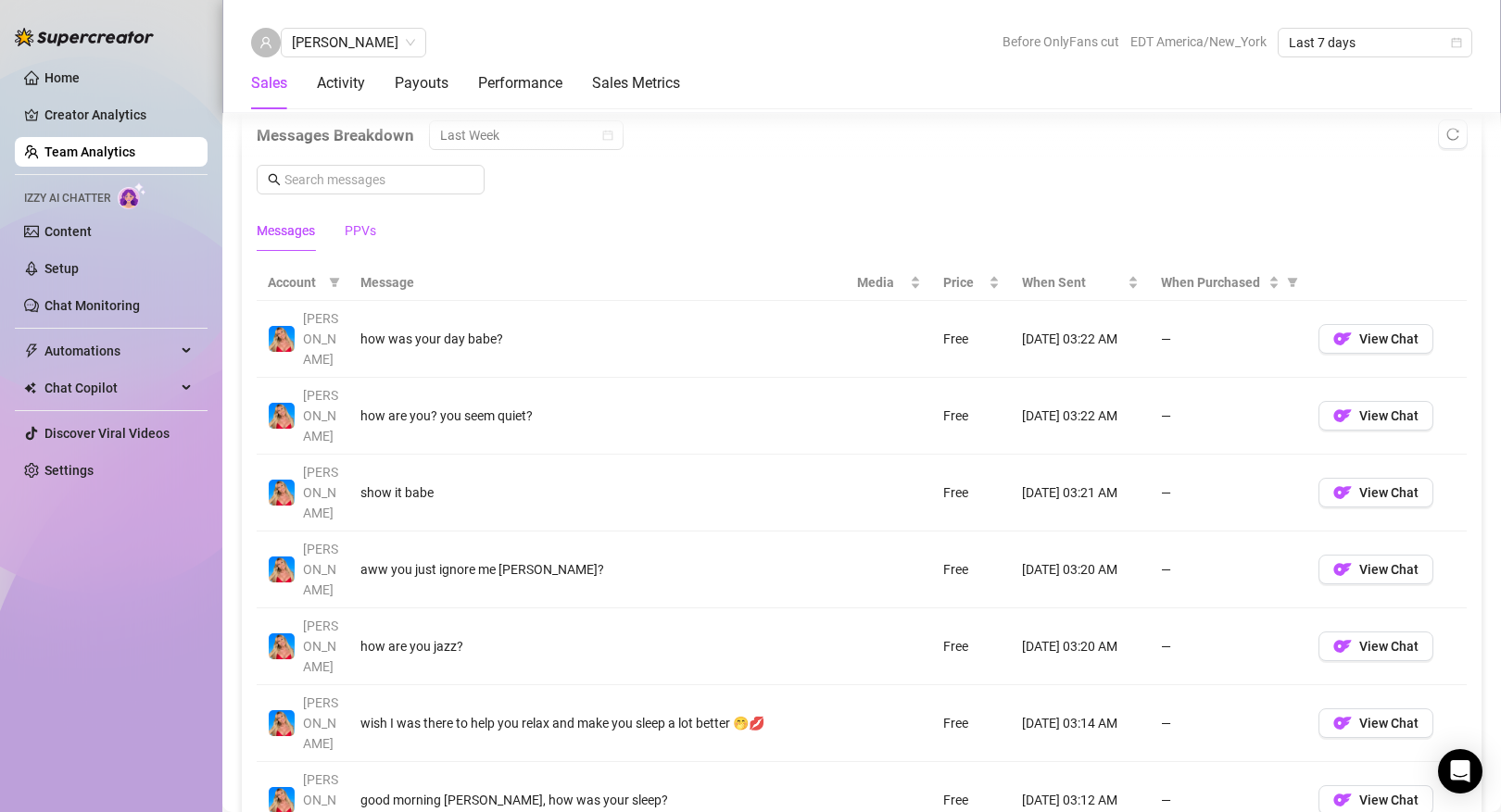
click at [373, 232] on div "PPVs" at bounding box center [361, 230] width 31 height 21
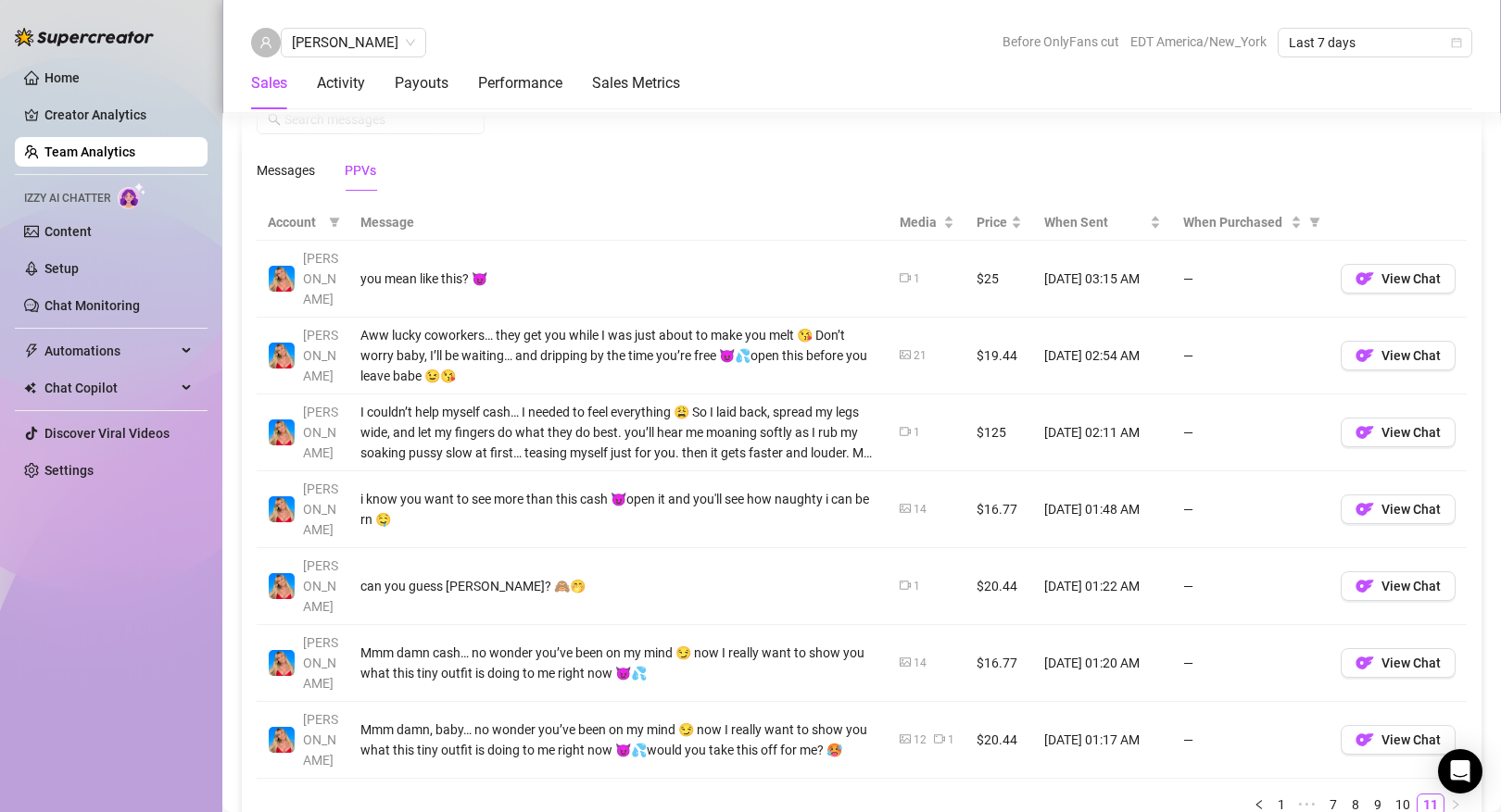
scroll to position [1285, 0]
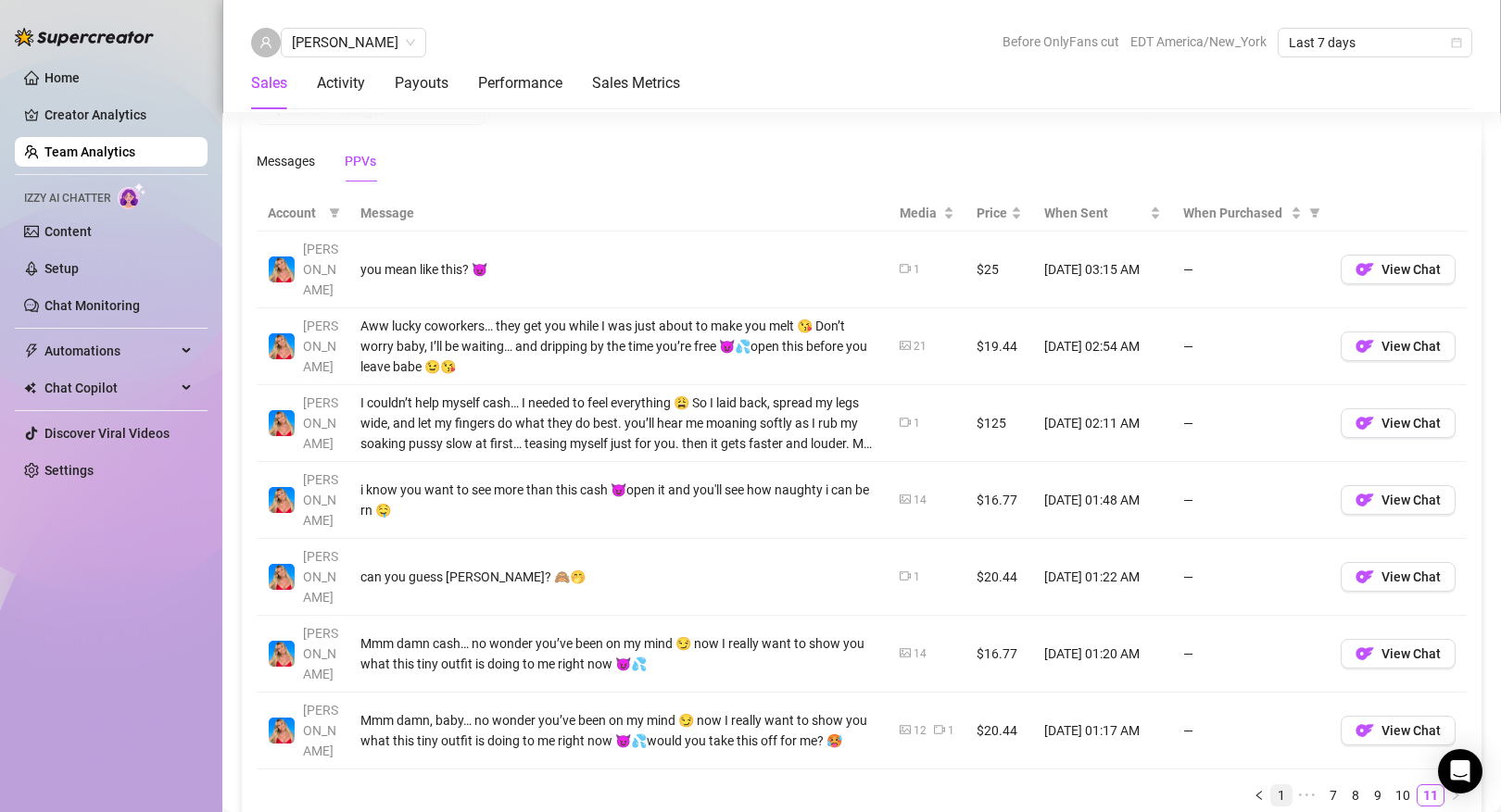
click at [1278, 786] on link "1" at bounding box center [1281, 795] width 21 height 21
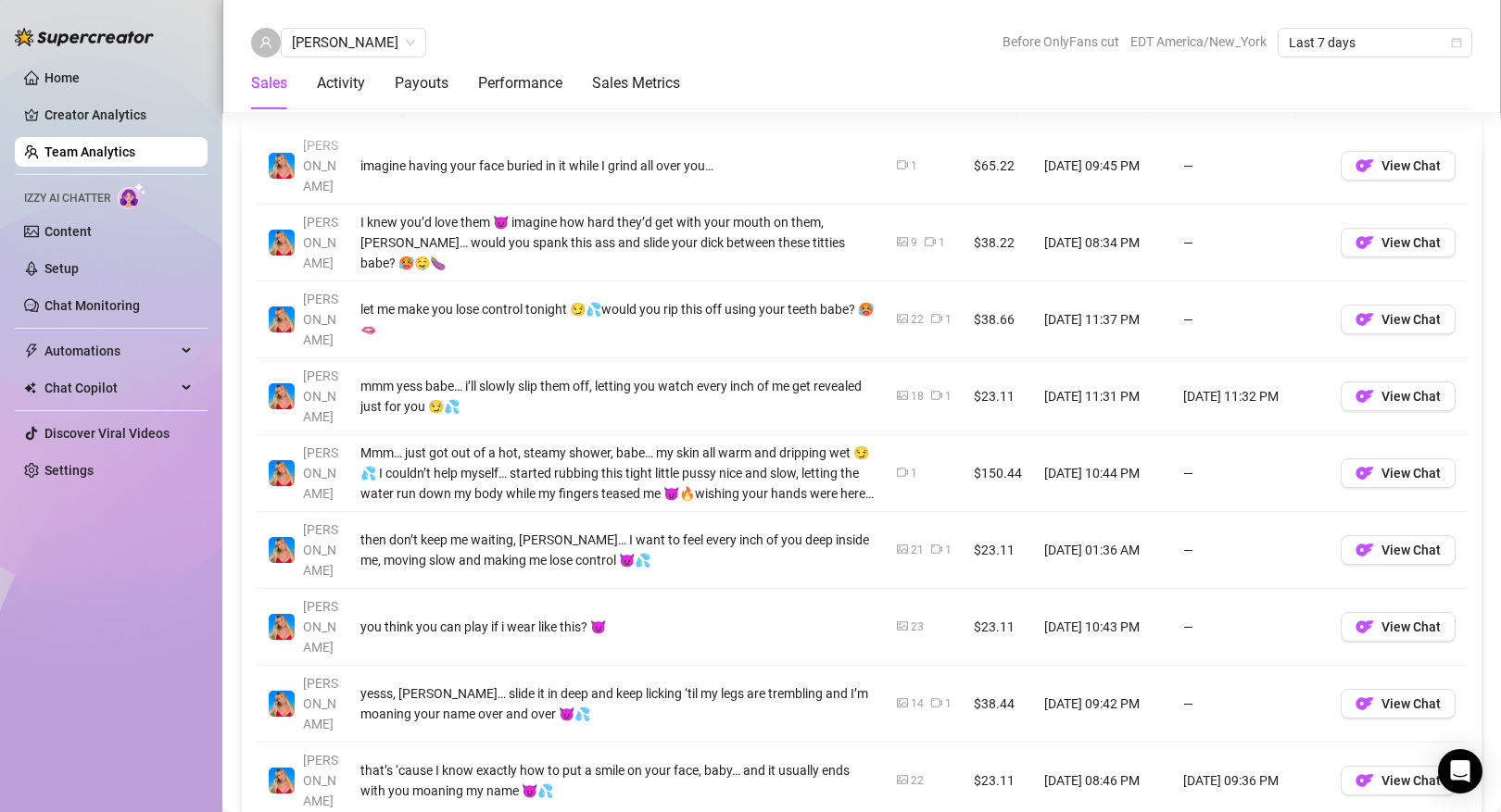
scroll to position [1390, 0]
